Goal: Find specific page/section: Find specific page/section

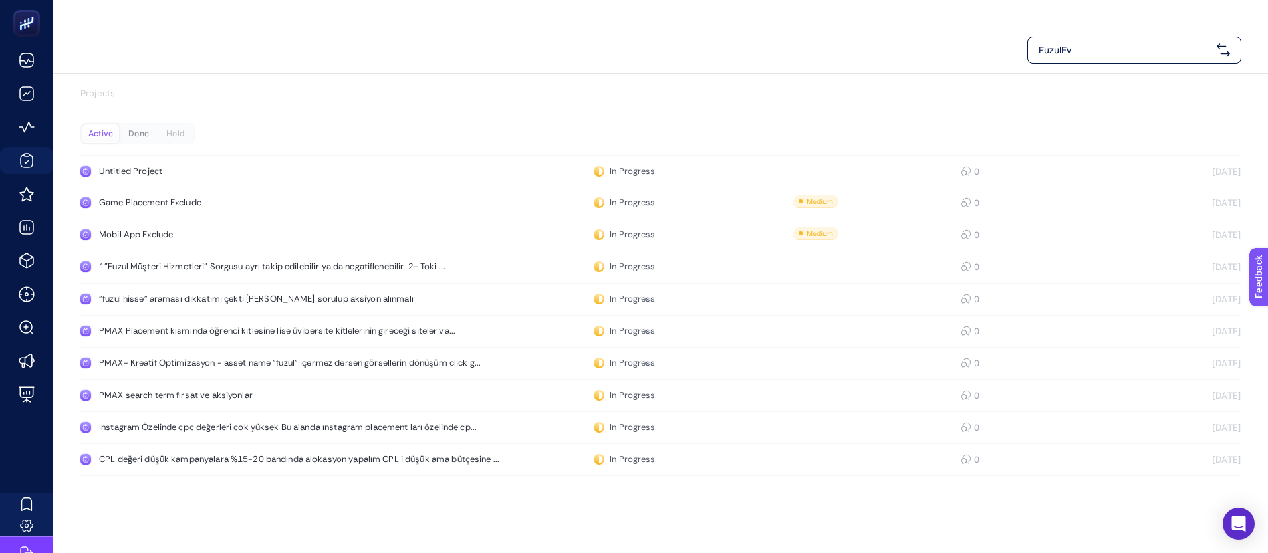
click at [150, 126] on div "Done" at bounding box center [138, 133] width 37 height 19
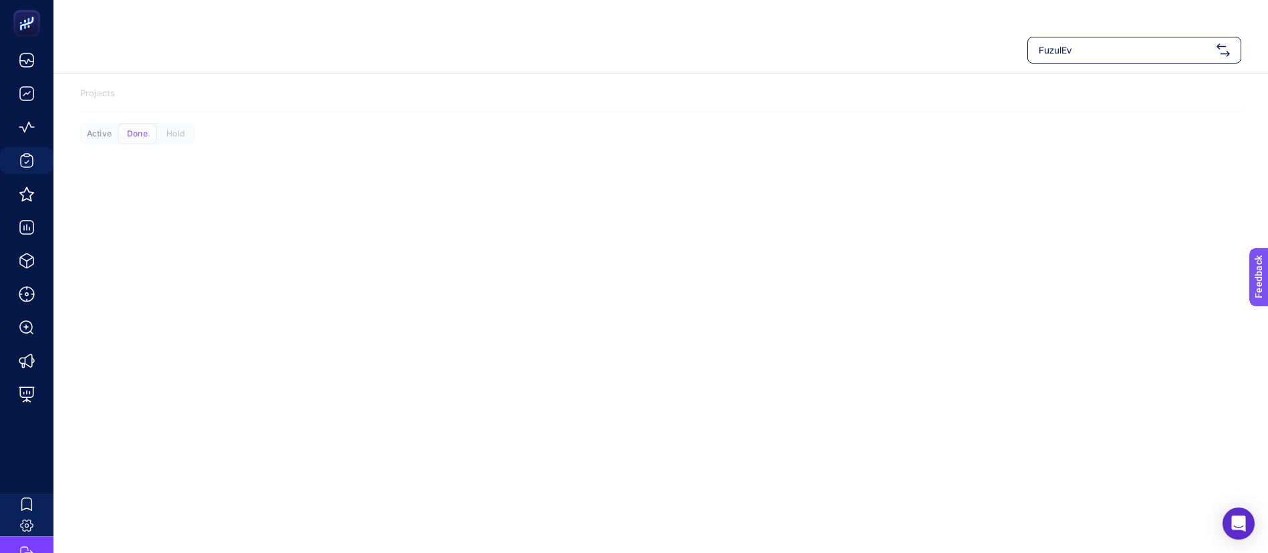
click at [96, 136] on div "Active" at bounding box center [99, 133] width 37 height 19
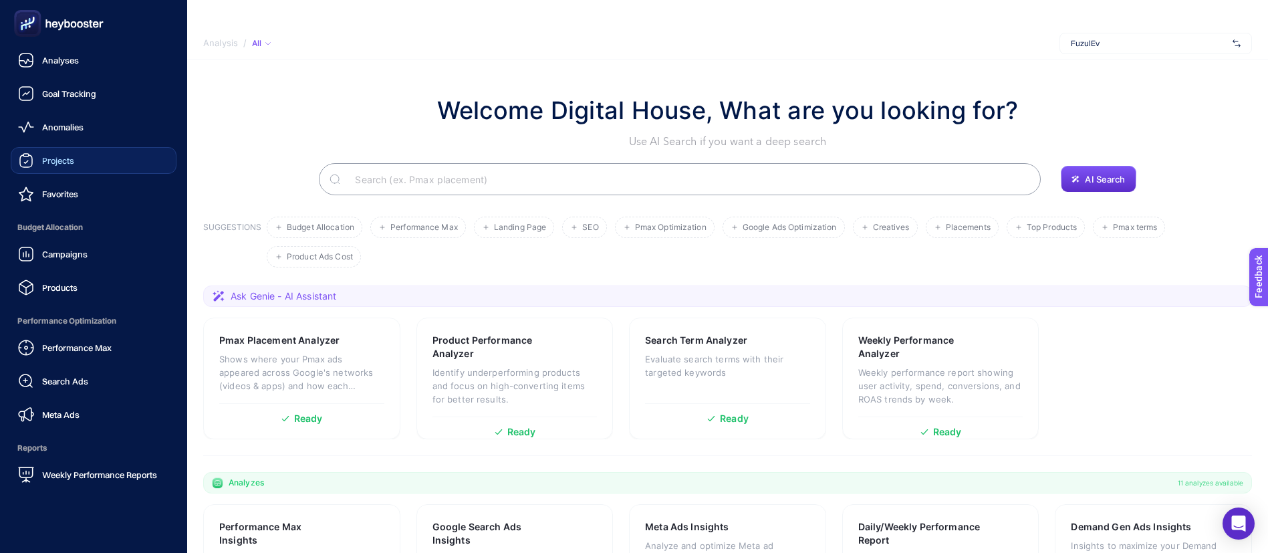
click at [57, 168] on div "Projects" at bounding box center [46, 160] width 56 height 16
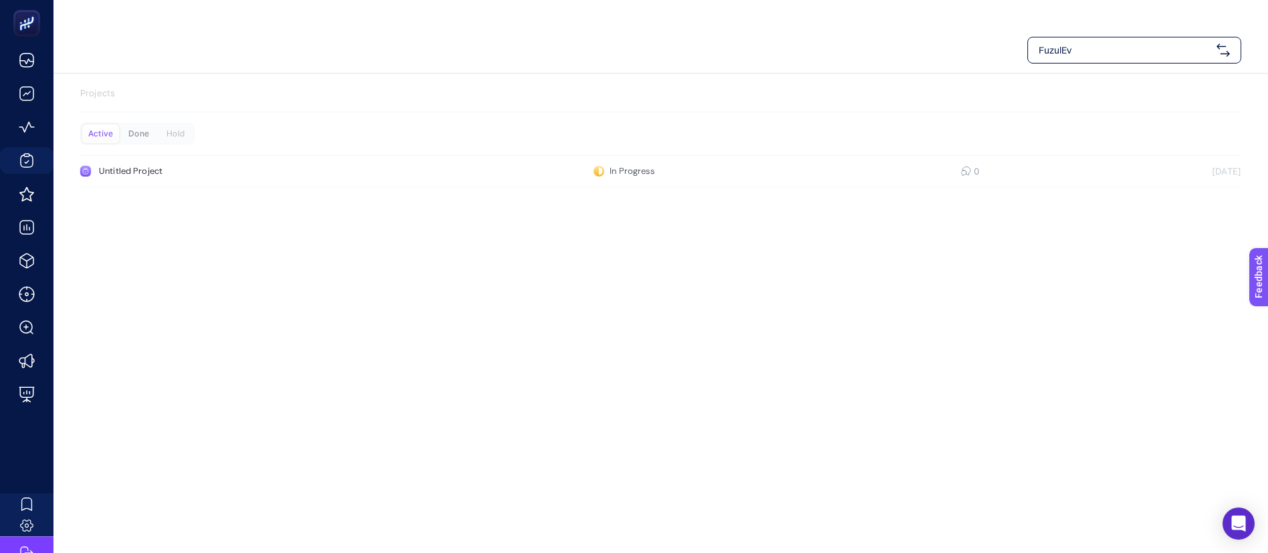
click at [132, 125] on div "Done" at bounding box center [138, 133] width 37 height 19
